Goal: Information Seeking & Learning: Learn about a topic

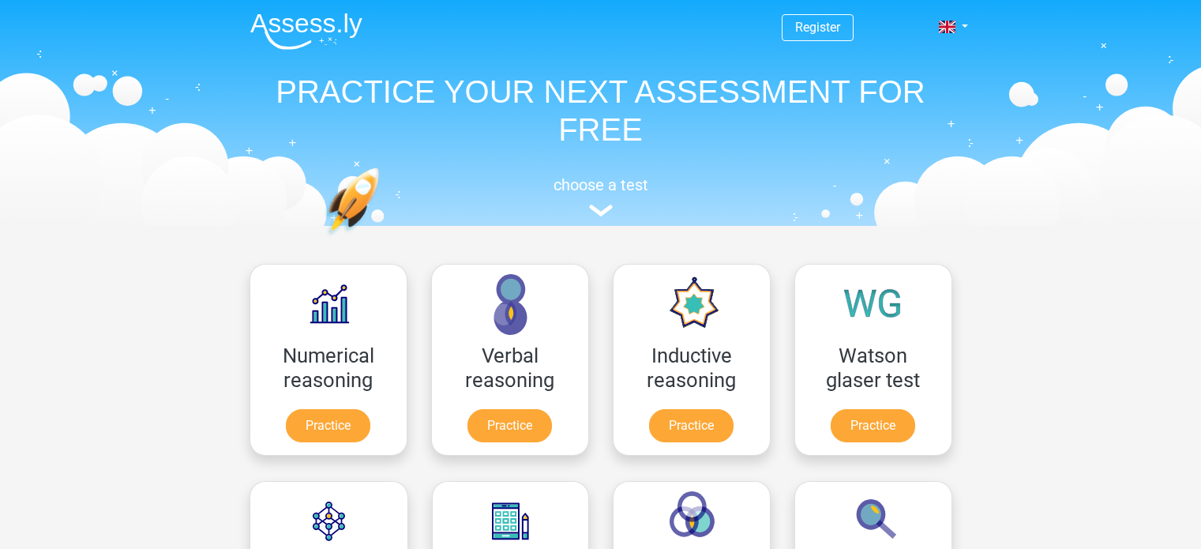
scroll to position [251, 0]
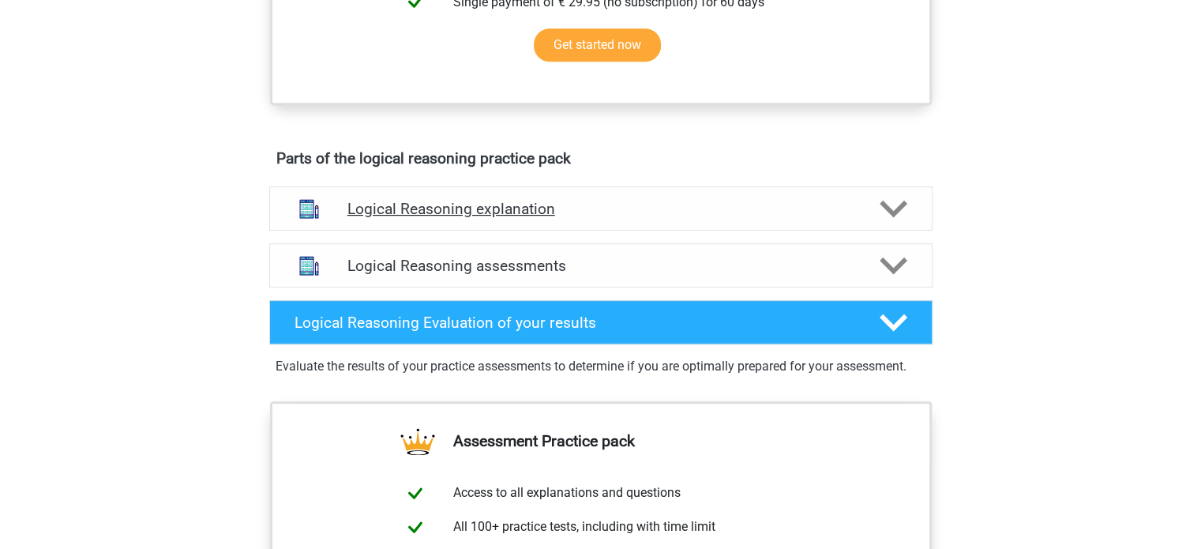
scroll to position [711, 0]
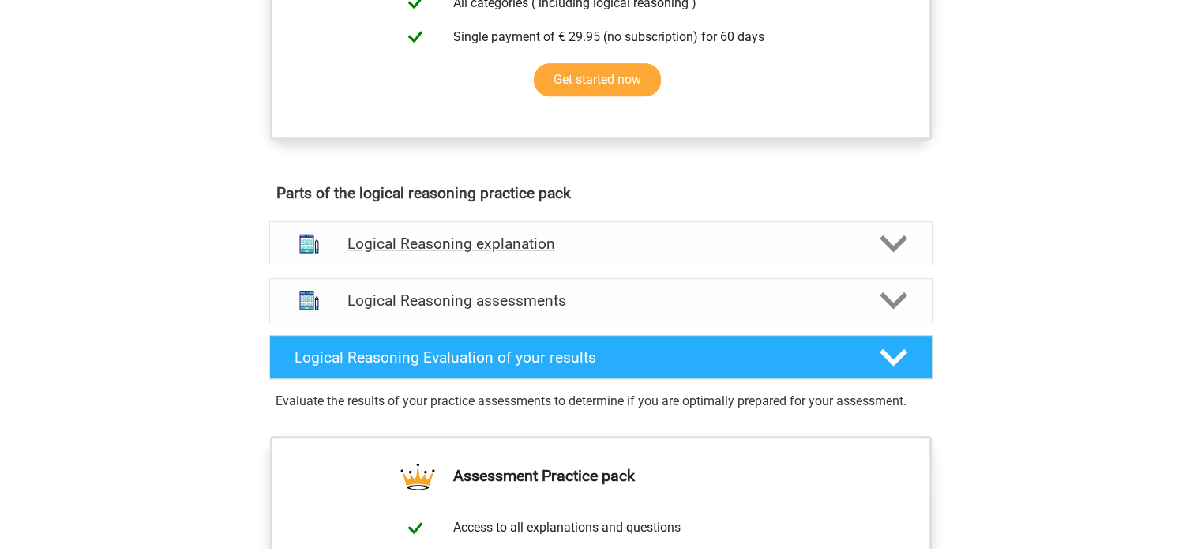
click at [597, 253] on h4 "Logical Reasoning explanation" at bounding box center [600, 243] width 507 height 18
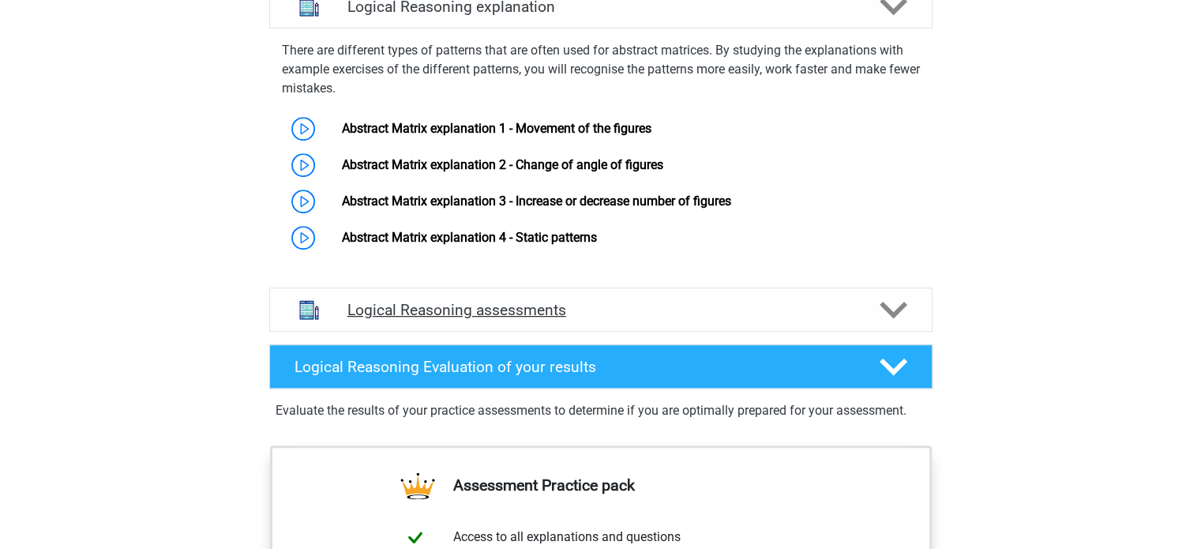
click at [606, 312] on div "Logical Reasoning assessments" at bounding box center [600, 309] width 663 height 44
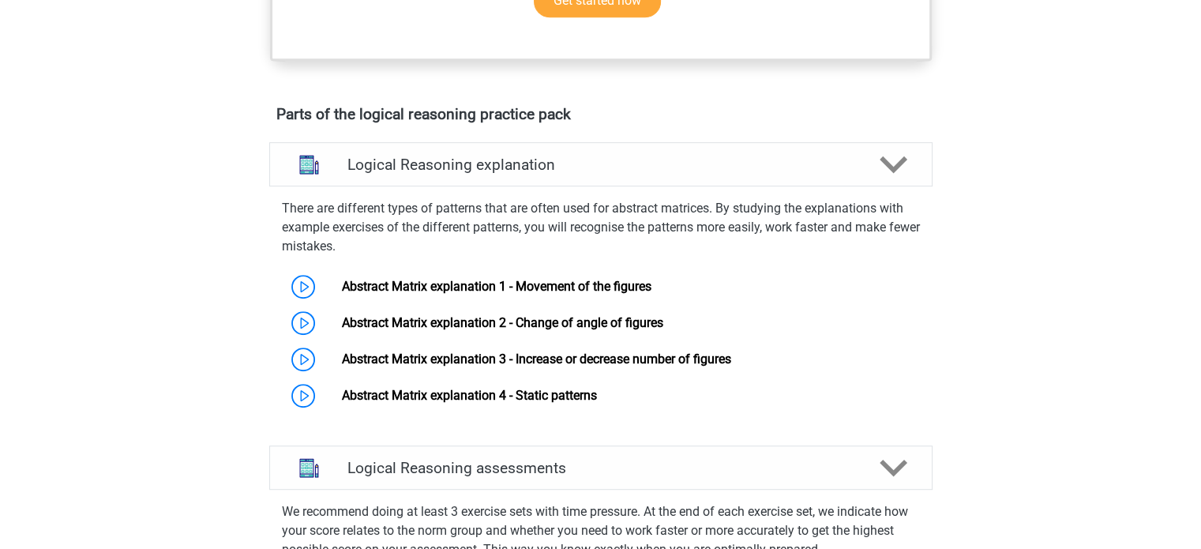
scroll to position [1184, 0]
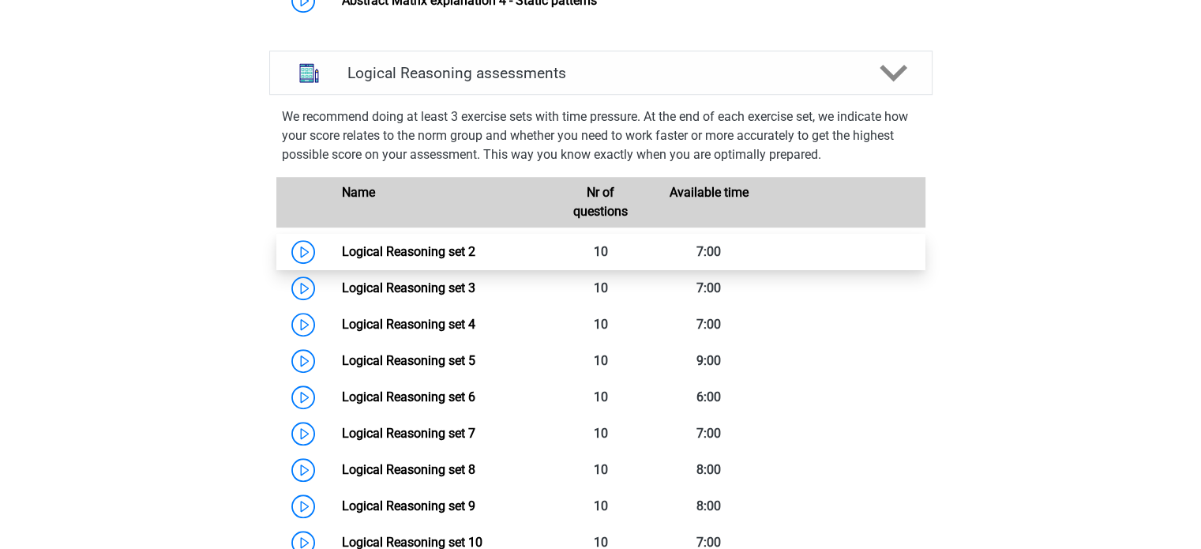
click at [474, 259] on link "Logical Reasoning set 2" at bounding box center [408, 251] width 133 height 15
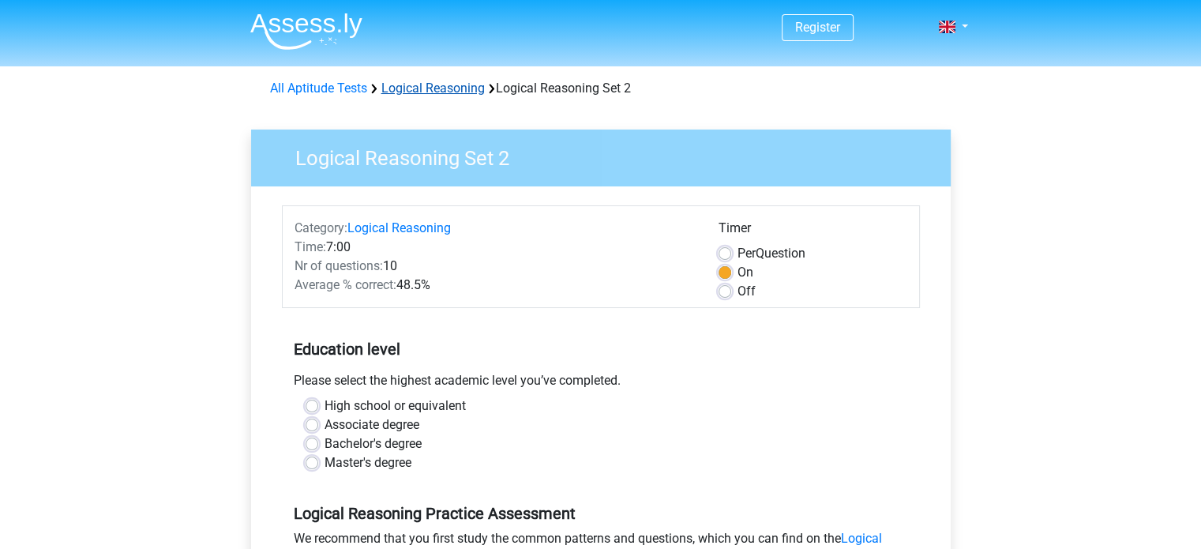
click at [418, 94] on link "Logical Reasoning" at bounding box center [432, 88] width 103 height 15
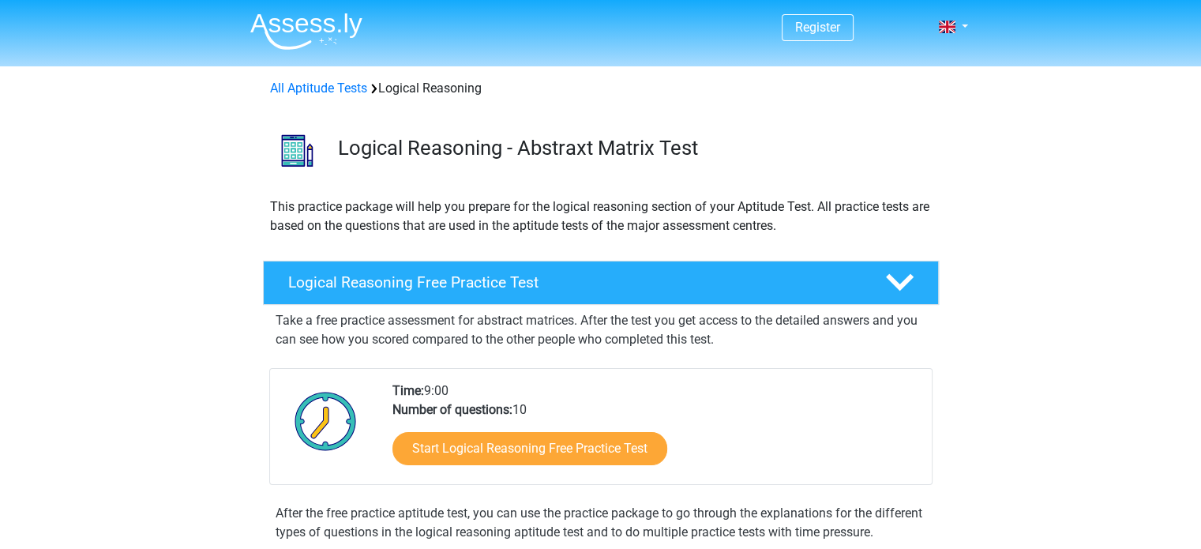
click at [333, 91] on link "All Aptitude Tests" at bounding box center [318, 88] width 97 height 15
